Goal: Information Seeking & Learning: Learn about a topic

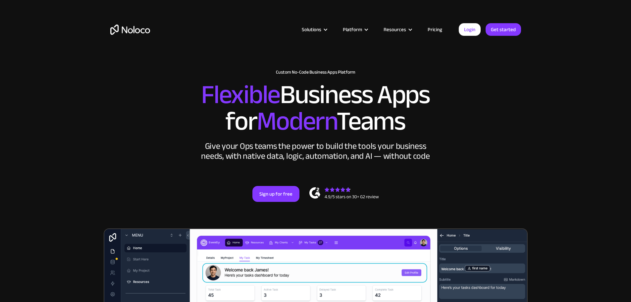
click at [438, 28] on link "Pricing" at bounding box center [435, 29] width 31 height 9
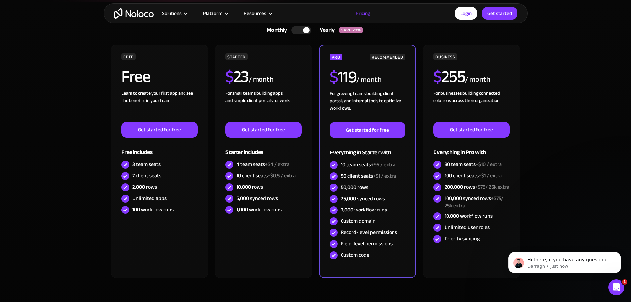
scroll to position [99, 0]
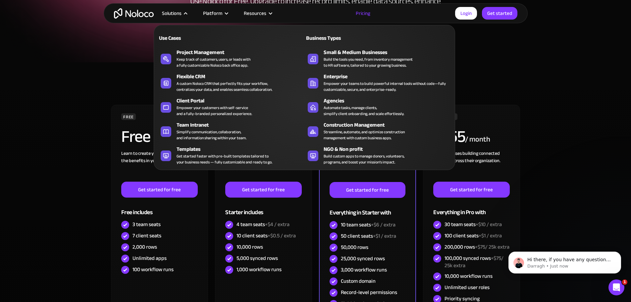
click at [181, 11] on div "Solutions" at bounding box center [172, 13] width 20 height 9
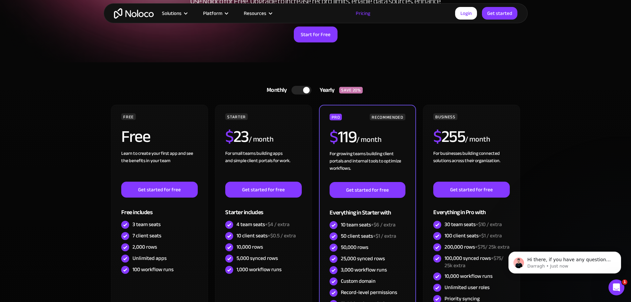
click at [181, 11] on div "Solutions" at bounding box center [172, 13] width 20 height 9
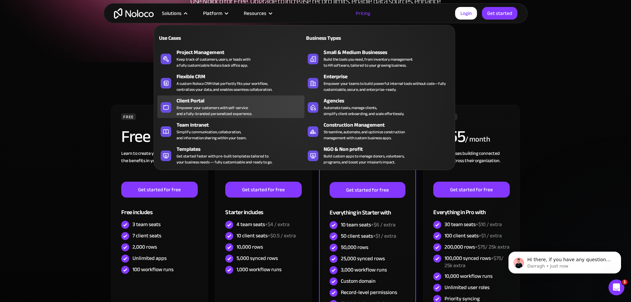
click at [216, 111] on div "Empower your customers with self-service and a fully-branded personalized exper…" at bounding box center [215, 111] width 76 height 12
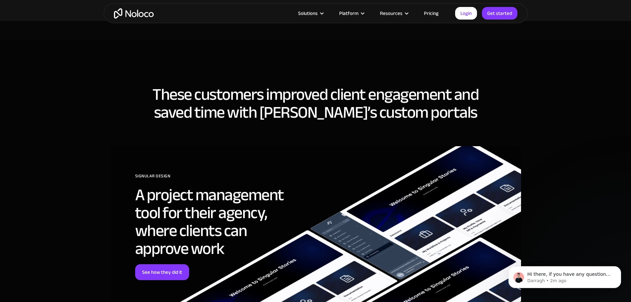
scroll to position [1624, 0]
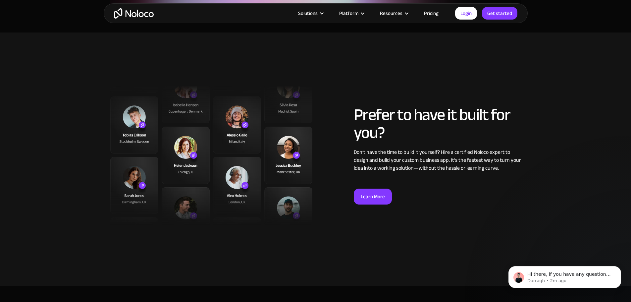
click at [424, 13] on link "Pricing" at bounding box center [431, 13] width 31 height 9
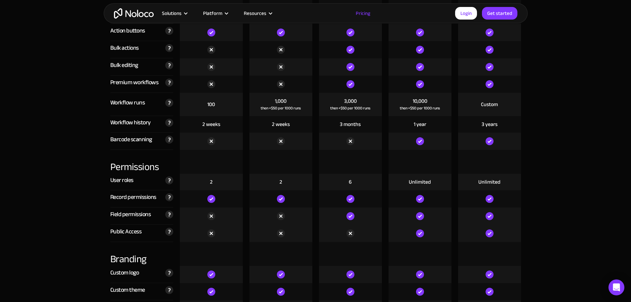
scroll to position [1359, 0]
